Goal: Information Seeking & Learning: Learn about a topic

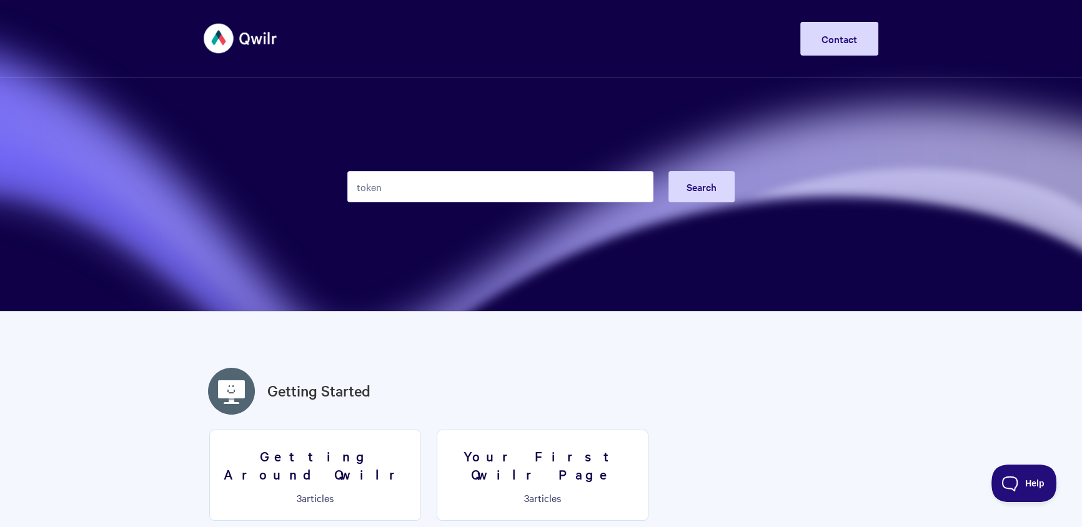
type input "token"
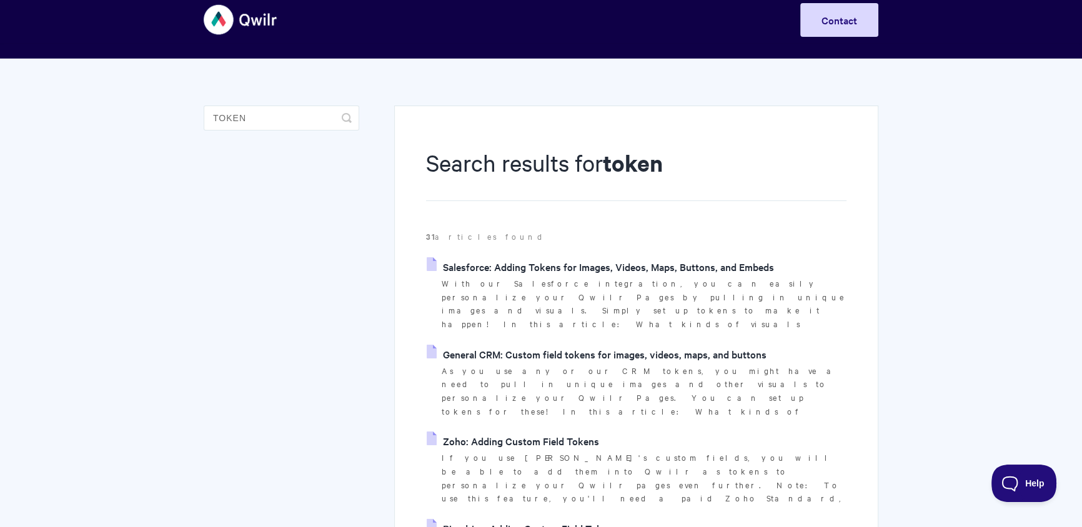
scroll to position [153, 0]
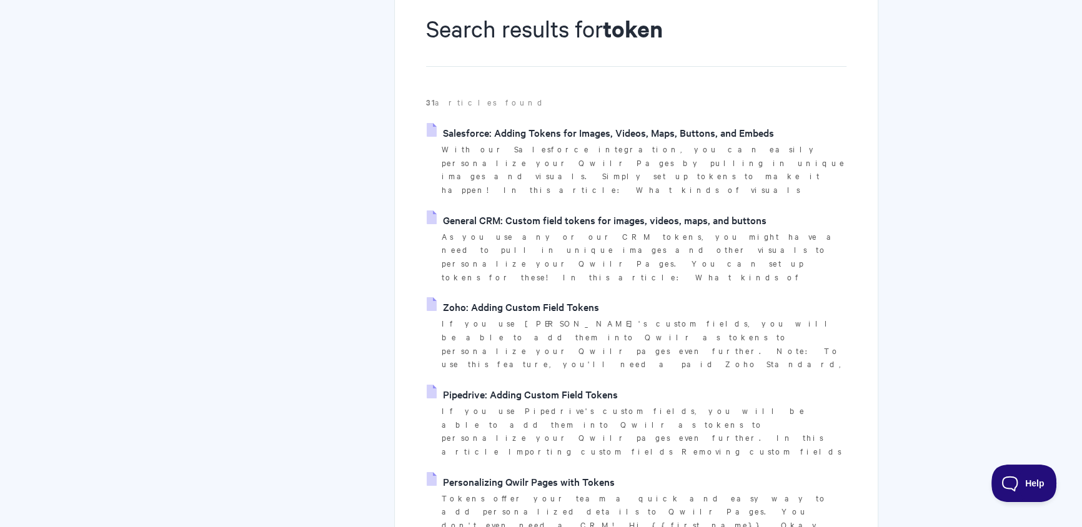
click at [560, 472] on link "Personalizing Qwilr Pages with Tokens" at bounding box center [521, 481] width 188 height 19
